Goal: Book appointment/travel/reservation

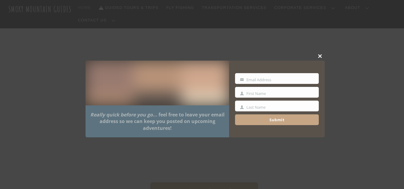
click at [321, 55] on span at bounding box center [320, 56] width 9 height 4
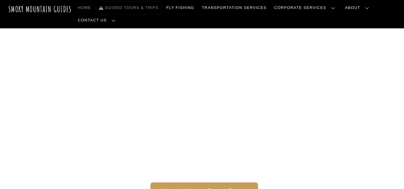
click at [133, 10] on link "Guided Tours & Trips" at bounding box center [128, 7] width 65 height 13
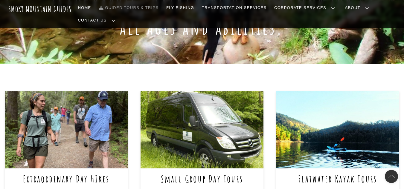
scroll to position [239, 0]
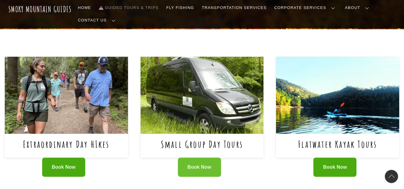
click at [207, 164] on span "Book Now" at bounding box center [199, 167] width 24 height 6
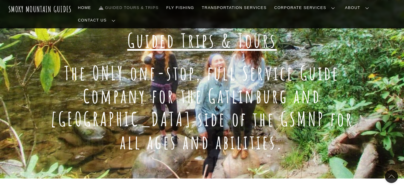
scroll to position [60, 0]
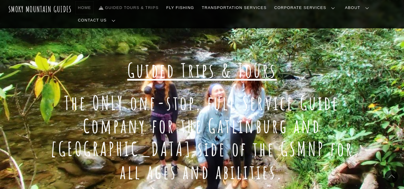
click at [89, 6] on link "Home" at bounding box center [85, 7] width 18 height 13
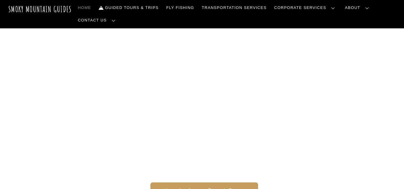
click at [0, 0] on link "Frequently Asked Questions" at bounding box center [0, 0] width 0 height 0
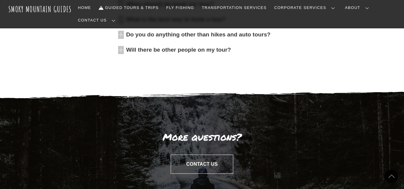
scroll to position [329, 0]
